Goal: Unclear

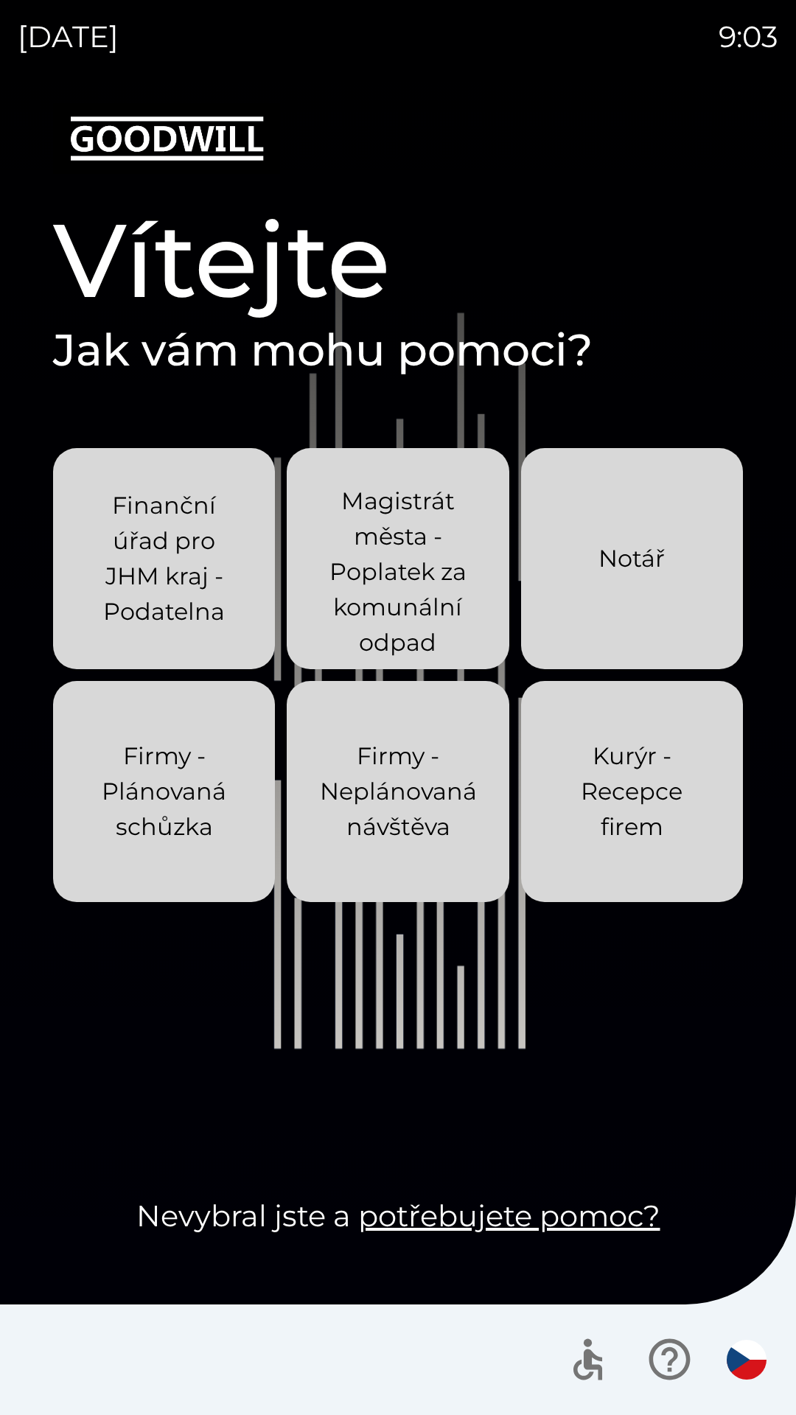
click at [0, 0] on div "[DATE] 9:03 Vítejte Jak vám mohu pomoci? Finanční úřad pro JHM kraj - Podatelna…" at bounding box center [398, 707] width 796 height 1415
click at [0, 0] on div "[DATE] 9:06 Vítejte Jak vám mohu pomoci? Finanční úřad pro JHM kraj - Podatelna…" at bounding box center [398, 707] width 796 height 1415
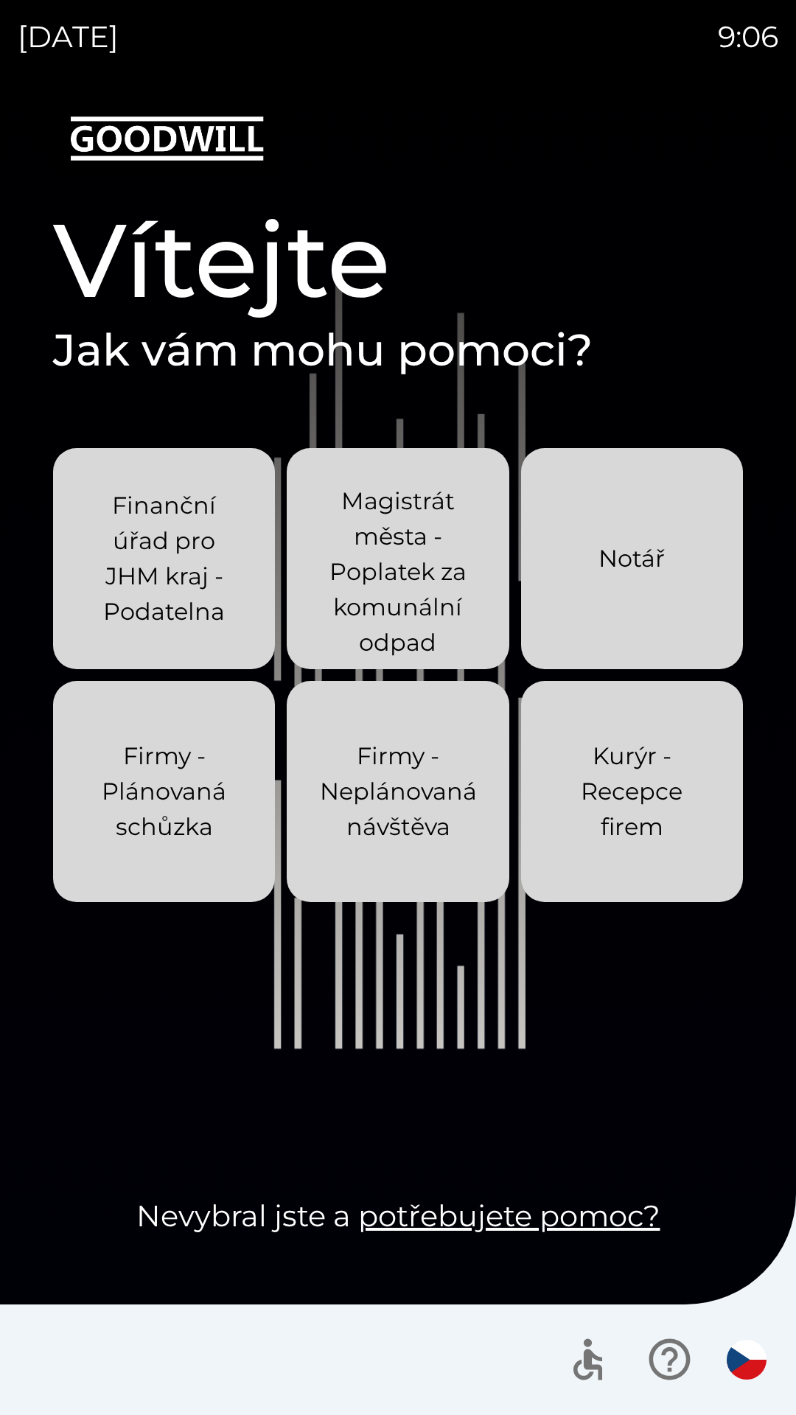
click at [0, 0] on div "[DATE] 9:06 Vítejte Jak vám mohu pomoci? Finanční úřad pro JHM kraj - Podatelna…" at bounding box center [398, 707] width 796 height 1415
click at [0, 0] on div "[DATE] 9:08 Vítejte Jak vám mohu pomoci? Finanční úřad pro JHM kraj - Podatelna…" at bounding box center [398, 707] width 796 height 1415
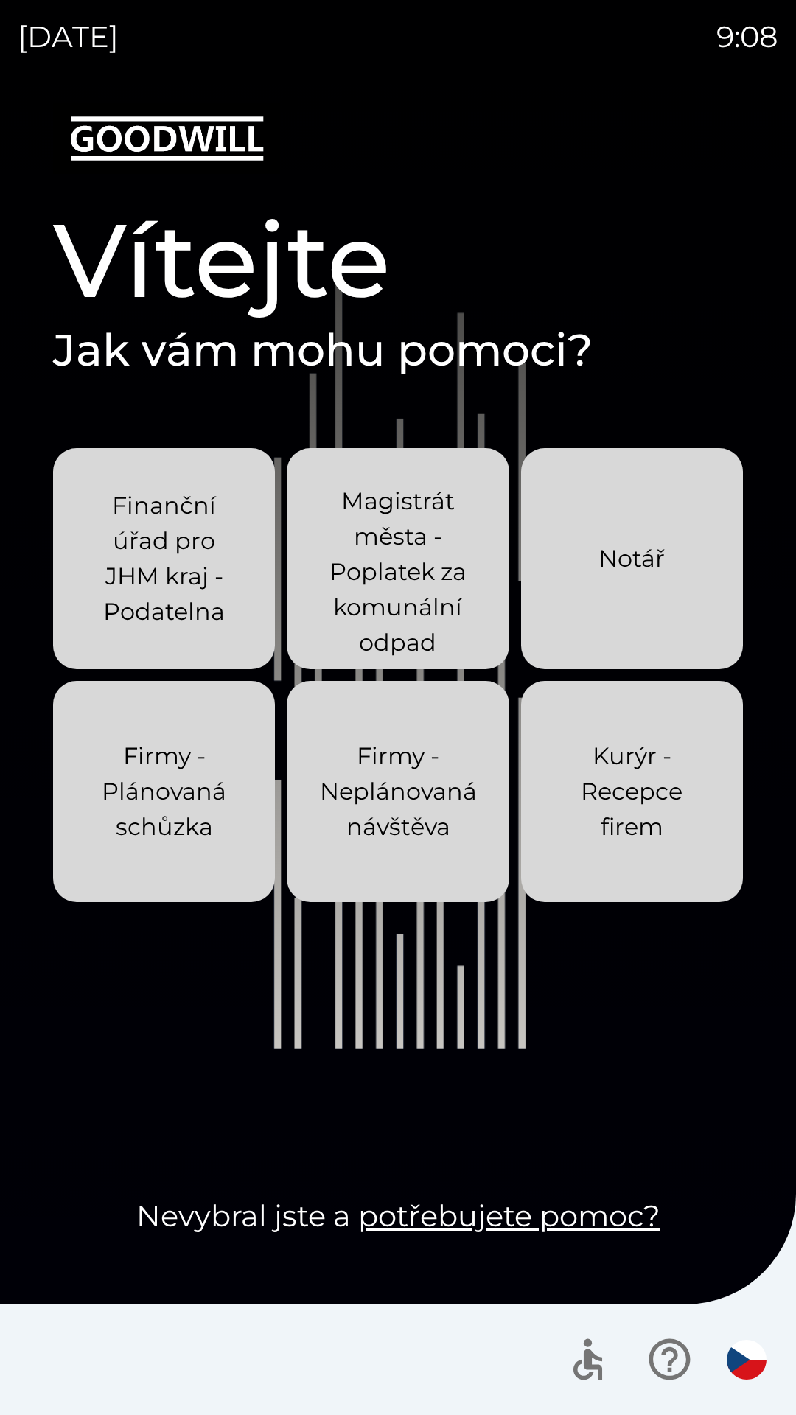
click at [0, 0] on div "[DATE] 9:08 Vítejte Jak vám mohu pomoci? Finanční úřad pro JHM kraj - Podatelna…" at bounding box center [398, 707] width 796 height 1415
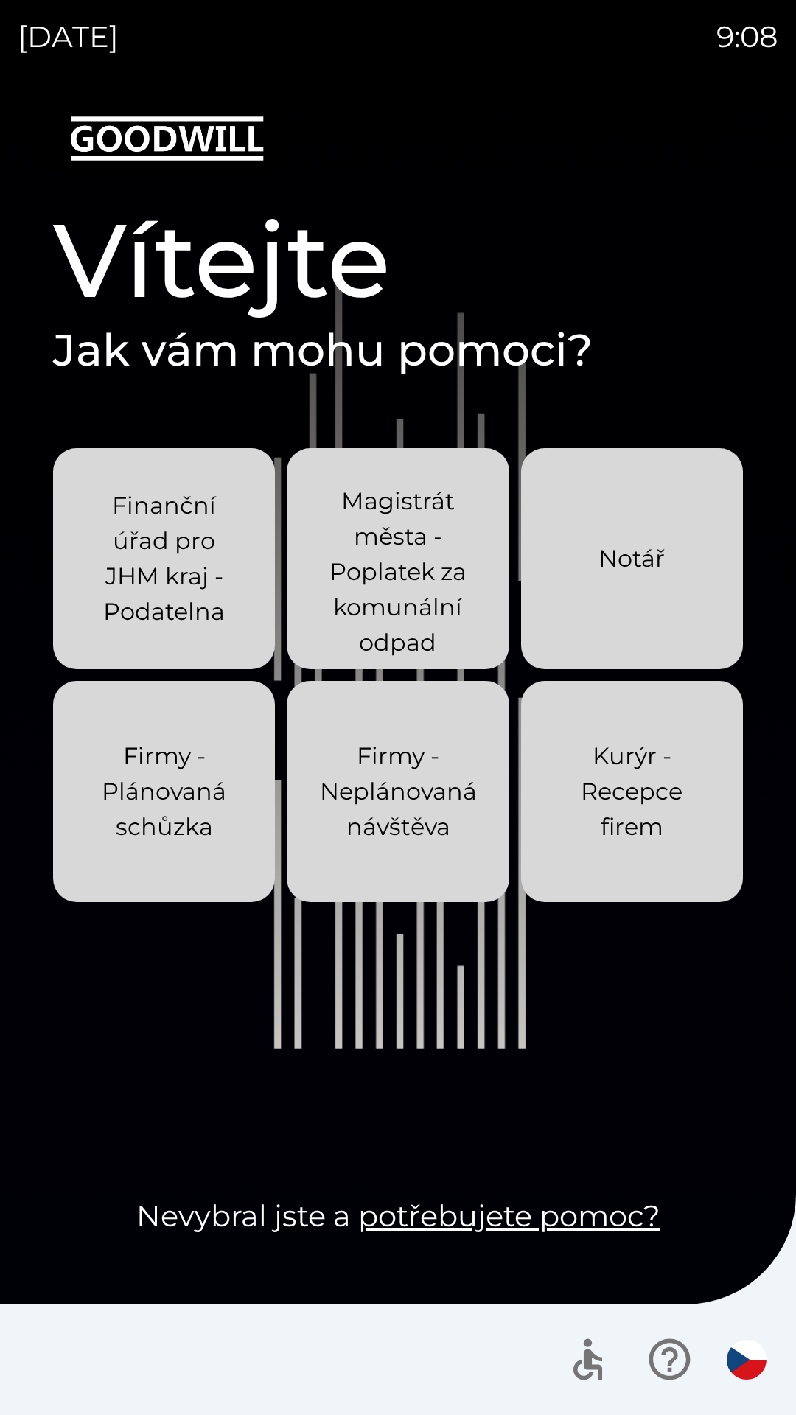
click at [0, 0] on div "[DATE] 9:08 Vítejte Jak vám mohu pomoci? Finanční úřad pro JHM kraj - Podatelna…" at bounding box center [398, 707] width 796 height 1415
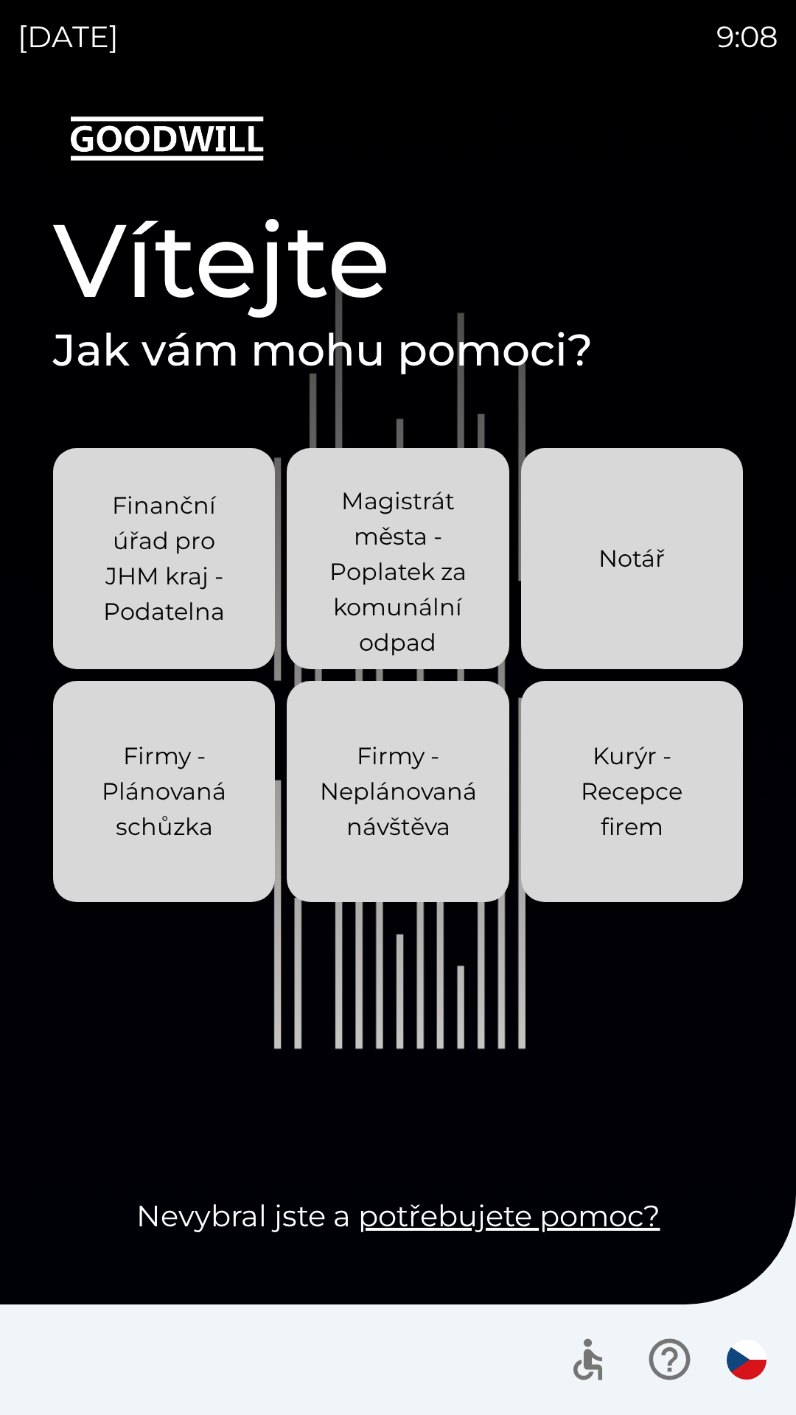
click at [0, 0] on div "[DATE] 9:08 Vítejte Jak vám mohu pomoci? Finanční úřad pro JHM kraj - Podatelna…" at bounding box center [398, 707] width 796 height 1415
